Goal: Transaction & Acquisition: Purchase product/service

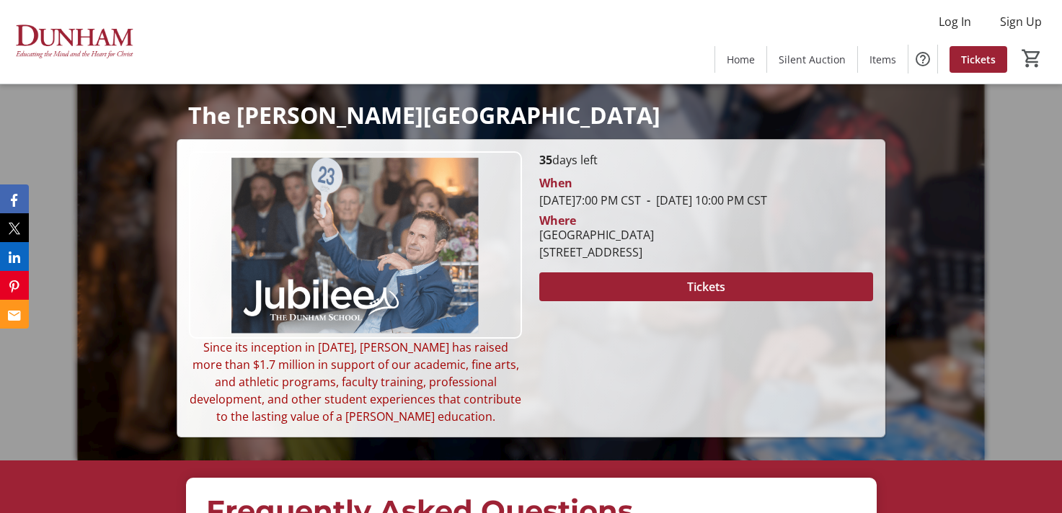
scroll to position [83, 0]
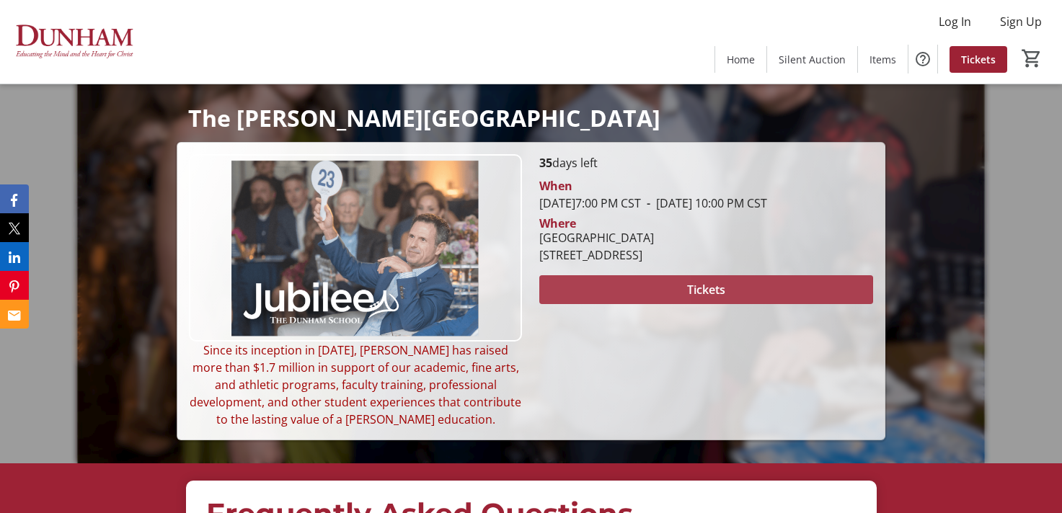
click at [598, 307] on span at bounding box center [705, 290] width 333 height 35
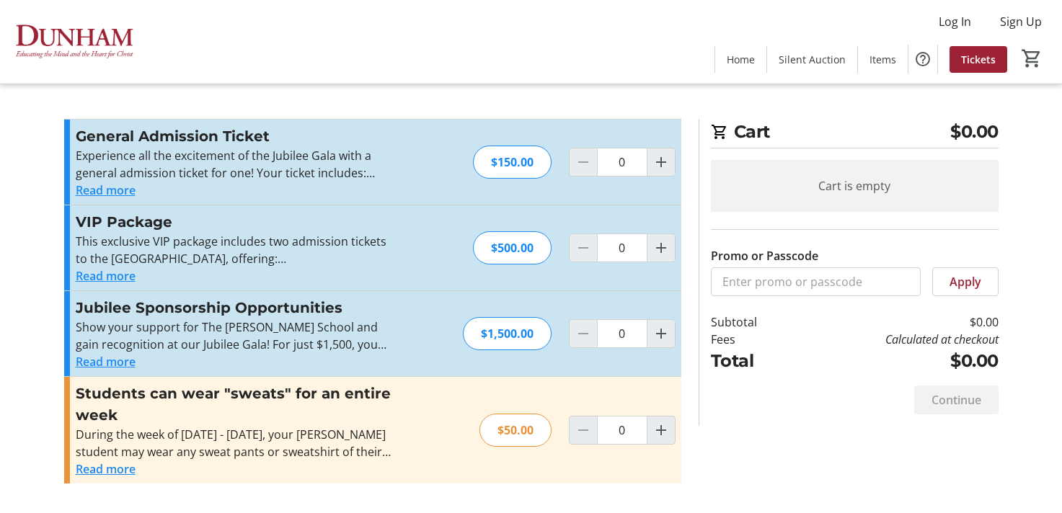
click at [105, 467] on button "Read more" at bounding box center [106, 469] width 60 height 17
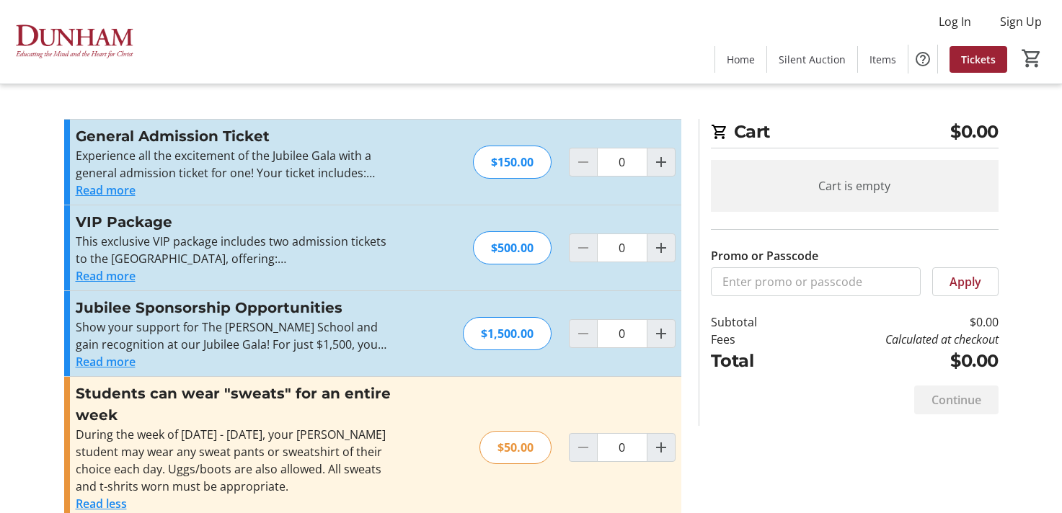
scroll to position [22, 0]
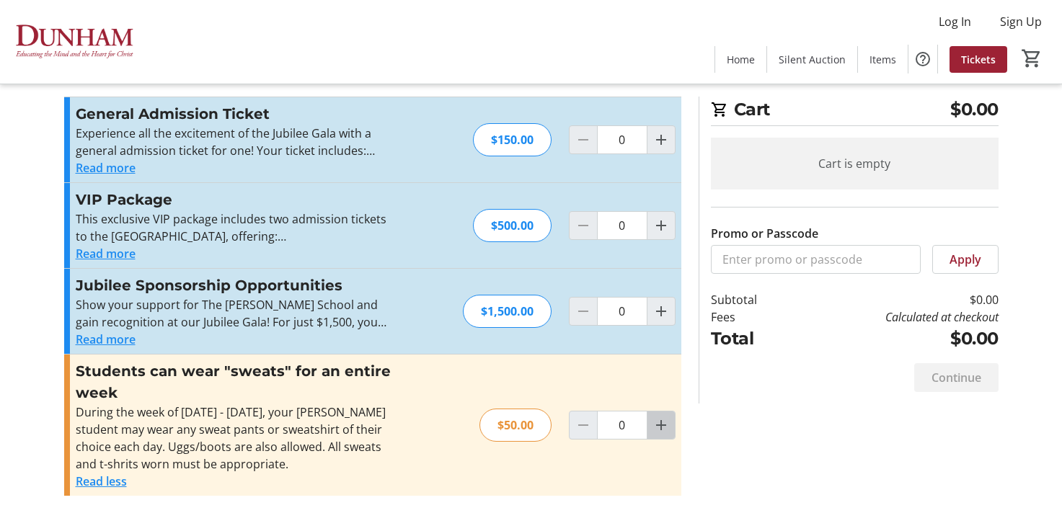
click at [655, 425] on mat-icon "Increment by one" at bounding box center [660, 425] width 17 height 17
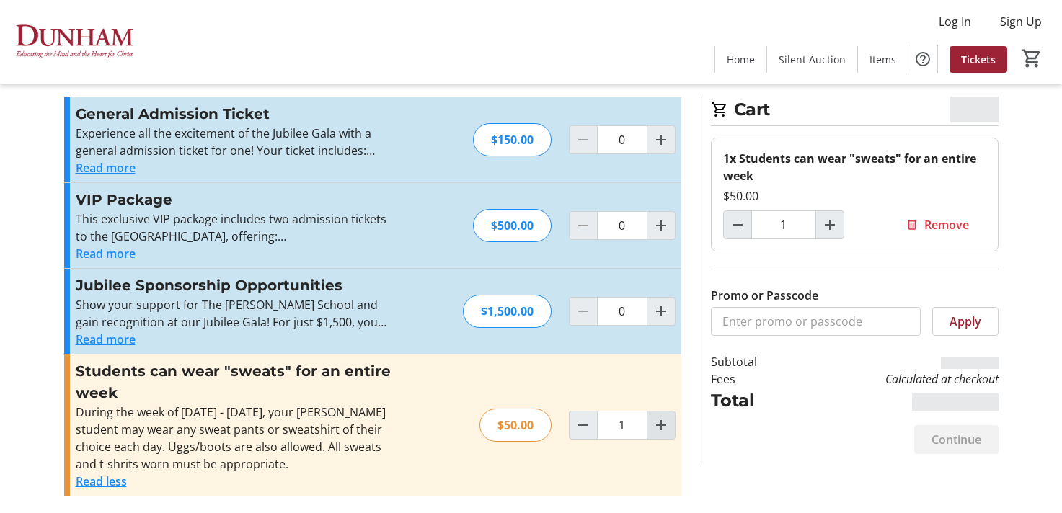
click at [660, 425] on mat-icon "Increment by one" at bounding box center [660, 425] width 17 height 17
type input "2"
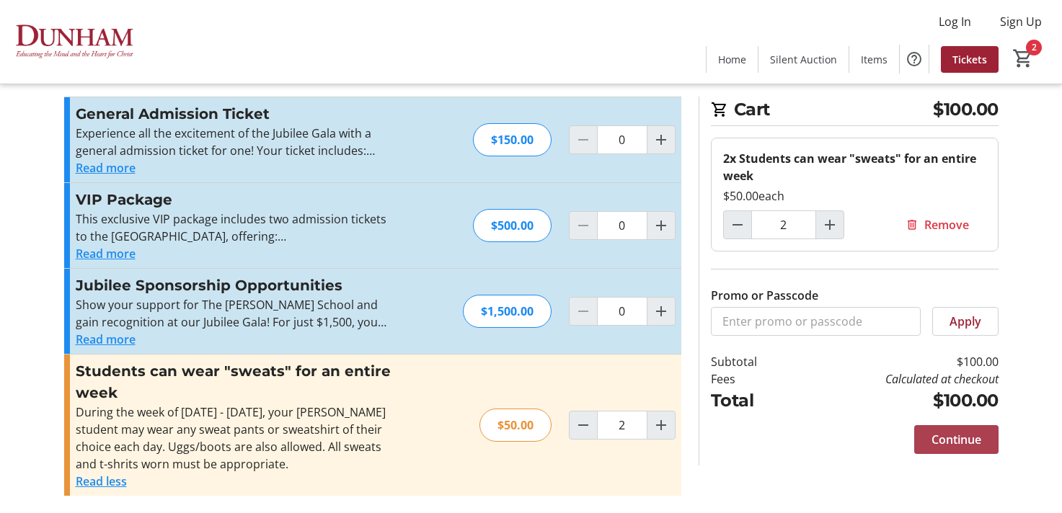
click at [959, 440] on span "Continue" at bounding box center [956, 439] width 50 height 17
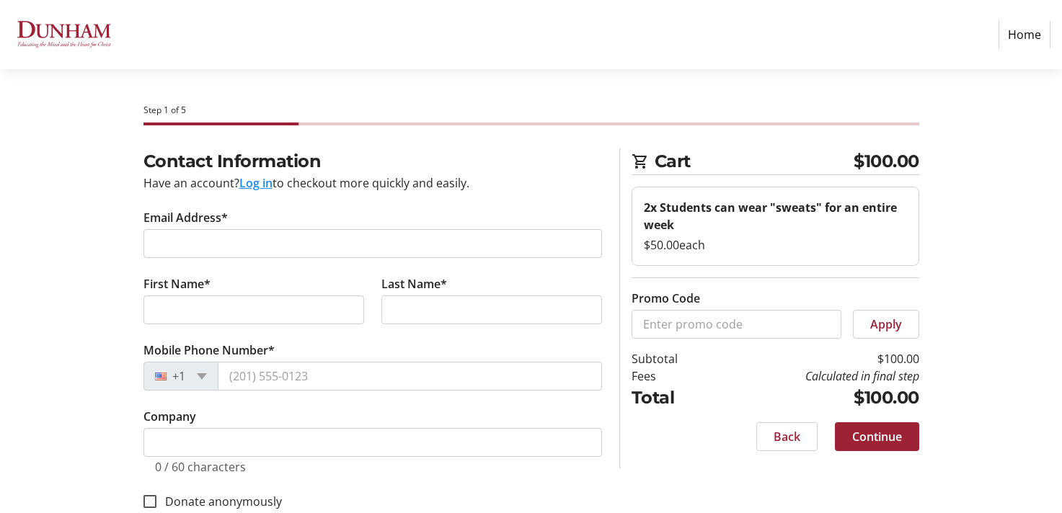
click at [255, 183] on button "Log in" at bounding box center [255, 182] width 33 height 17
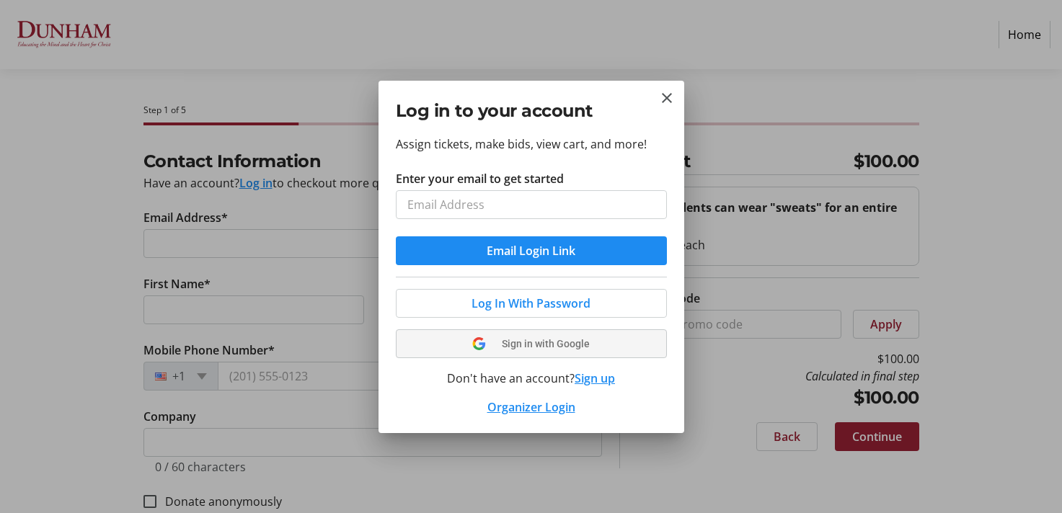
click at [535, 342] on button "Sign in with Google" at bounding box center [531, 343] width 271 height 29
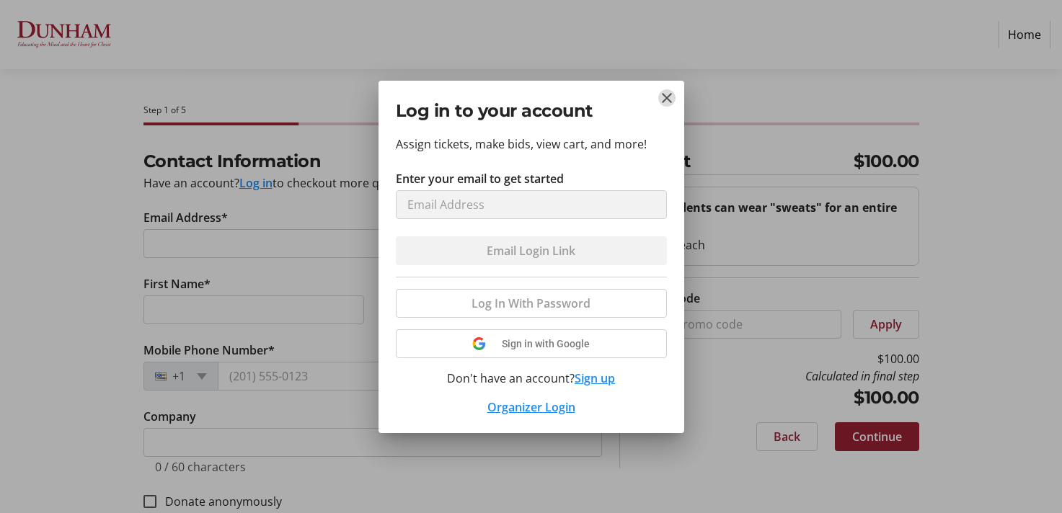
click at [666, 95] on mat-icon "Close" at bounding box center [666, 97] width 17 height 17
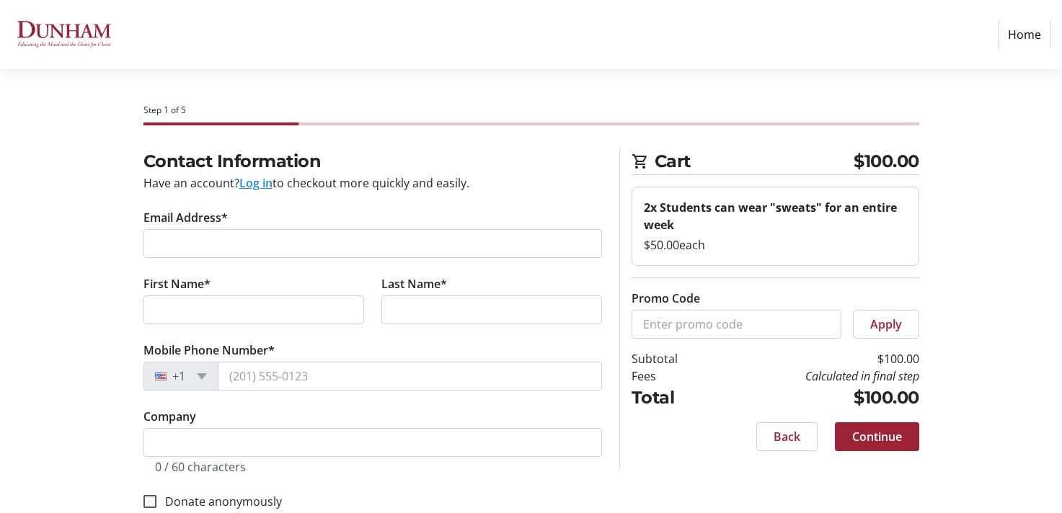
click at [250, 179] on button "Log in" at bounding box center [255, 182] width 33 height 17
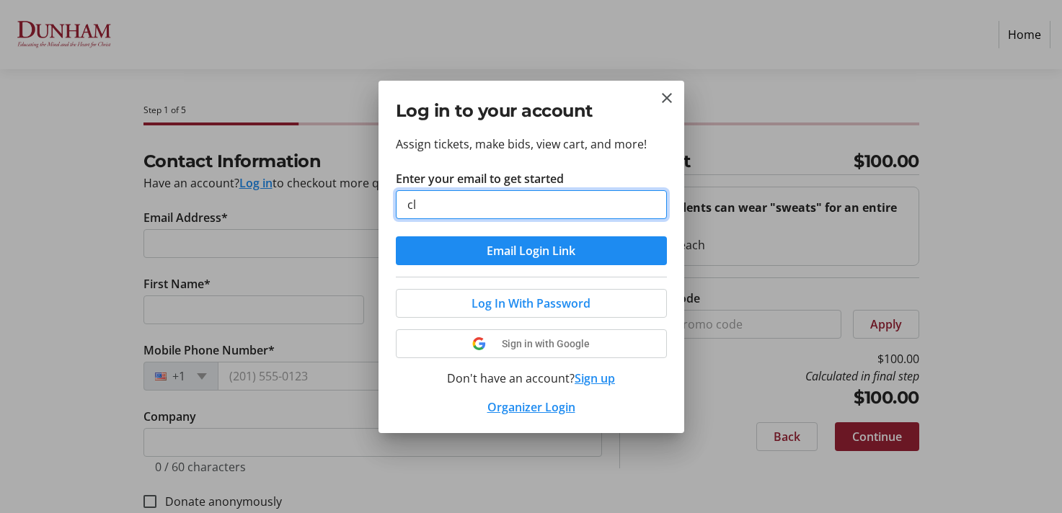
type input "[EMAIL_ADDRESS][PERSON_NAME][DOMAIN_NAME]"
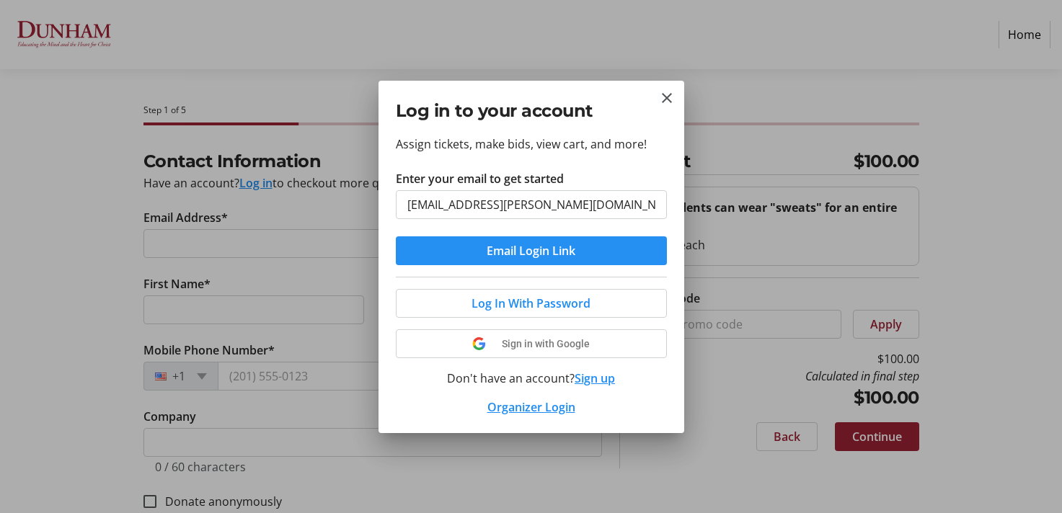
click at [519, 252] on span "Email Login Link" at bounding box center [531, 250] width 89 height 17
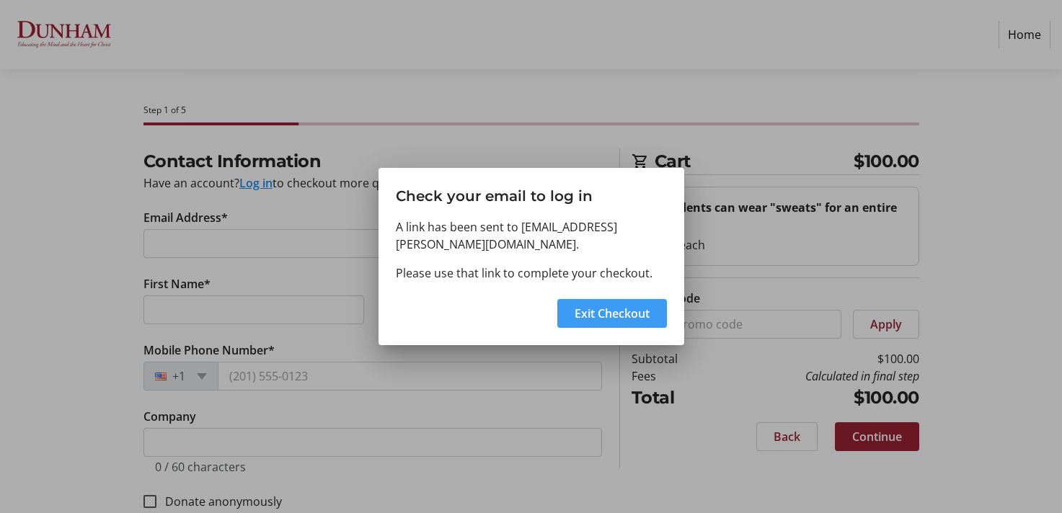
click at [604, 325] on span at bounding box center [612, 313] width 110 height 35
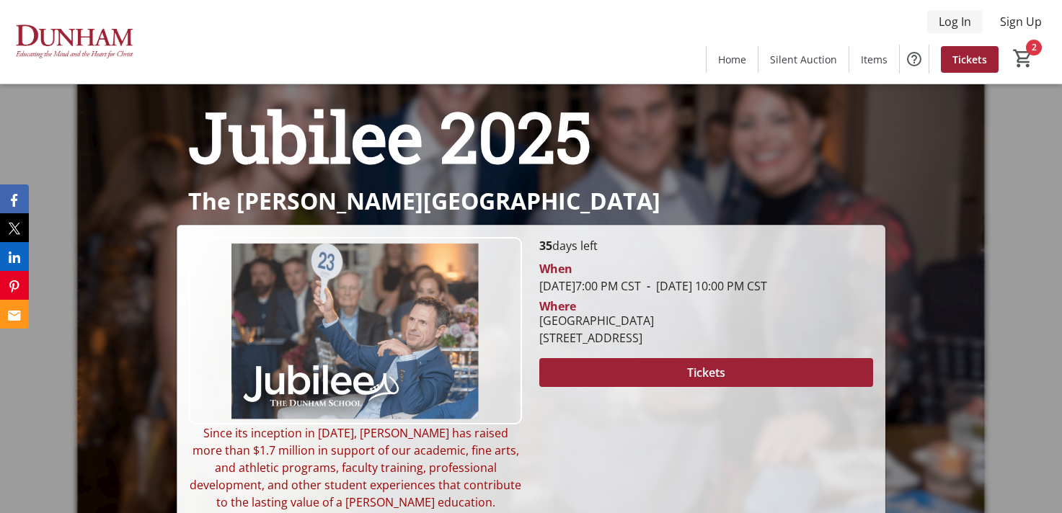
click at [961, 14] on span "Log In" at bounding box center [955, 21] width 32 height 17
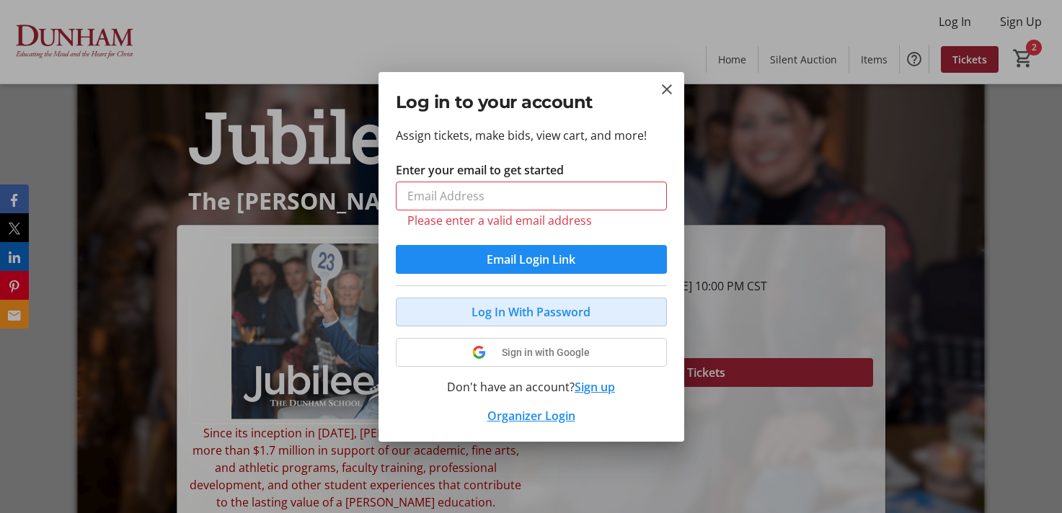
click at [537, 300] on button "Log In With Password" at bounding box center [531, 312] width 271 height 29
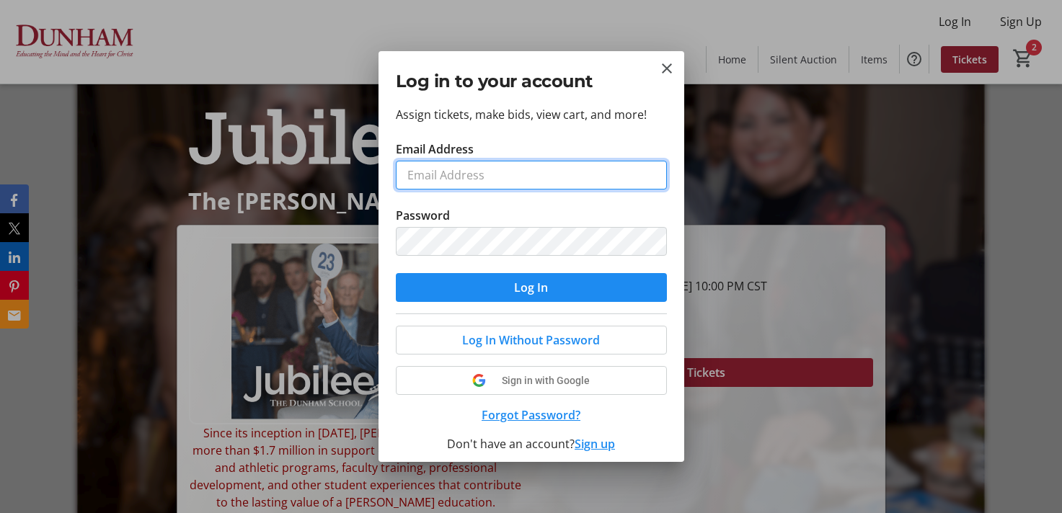
click at [495, 170] on input "Email Address" at bounding box center [531, 175] width 271 height 29
type input "[EMAIL_ADDRESS][PERSON_NAME][DOMAIN_NAME]"
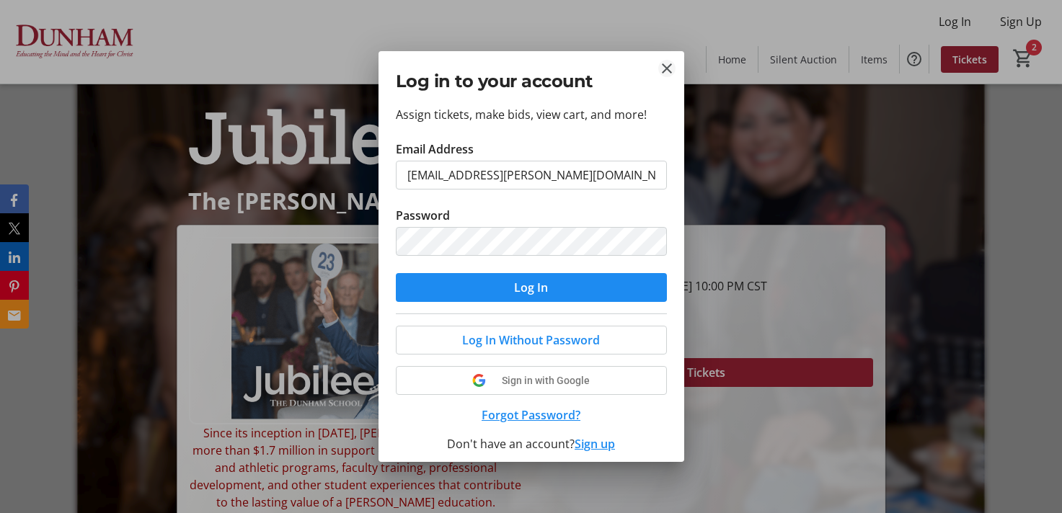
click at [668, 66] on mat-icon "Close" at bounding box center [666, 68] width 17 height 17
